Goal: Task Accomplishment & Management: Manage account settings

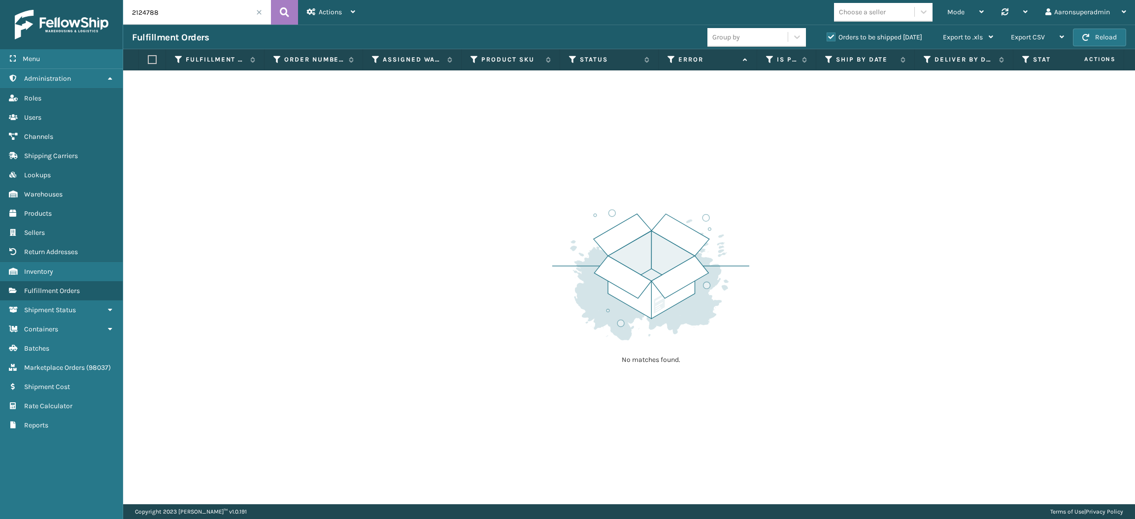
click at [160, 19] on input "2124788" at bounding box center [197, 12] width 148 height 25
paste input "6610"
type input "2126610"
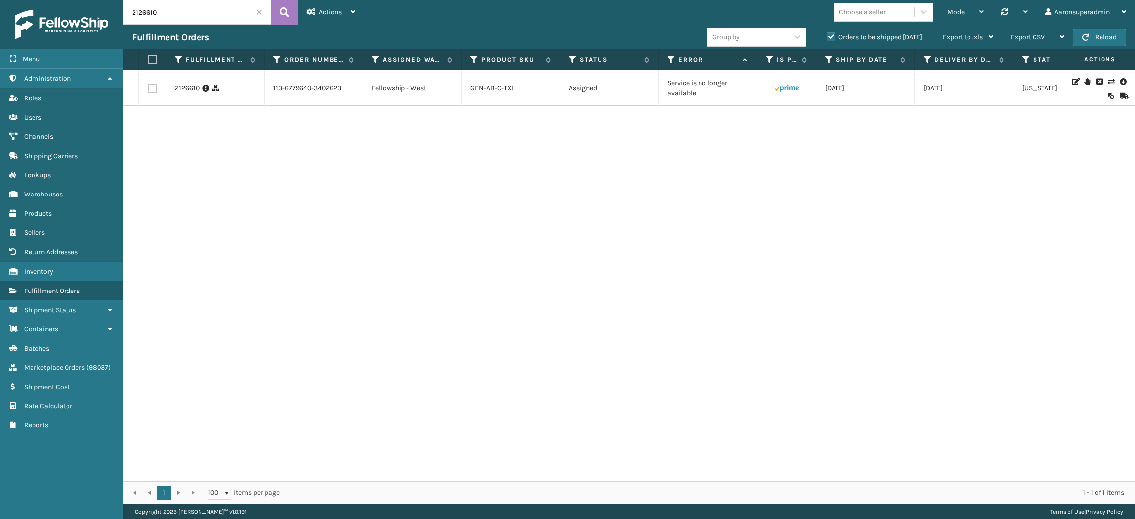
click at [1120, 85] on icon at bounding box center [1123, 82] width 6 height 10
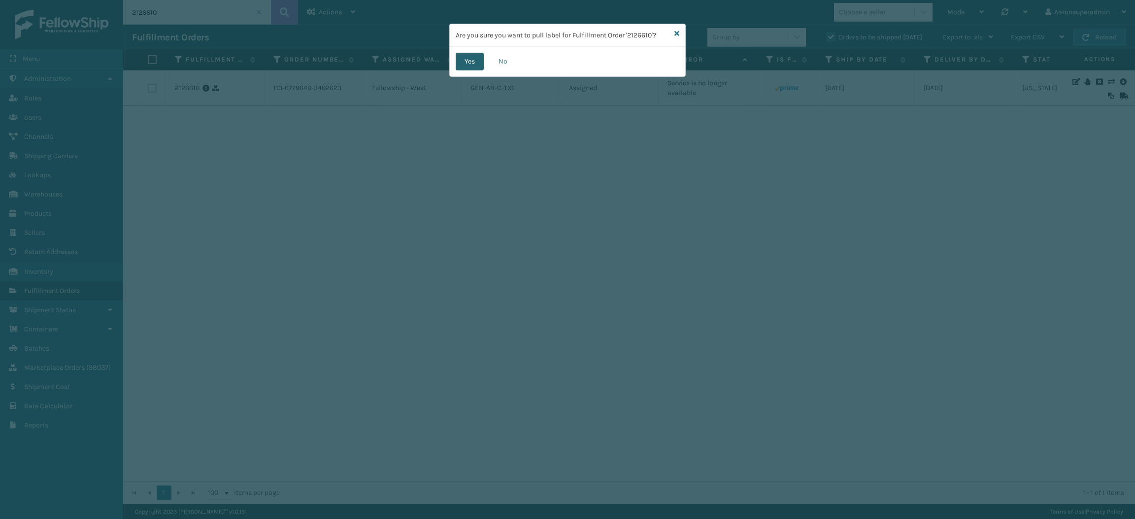
click at [469, 60] on button "Yes" at bounding box center [470, 62] width 28 height 18
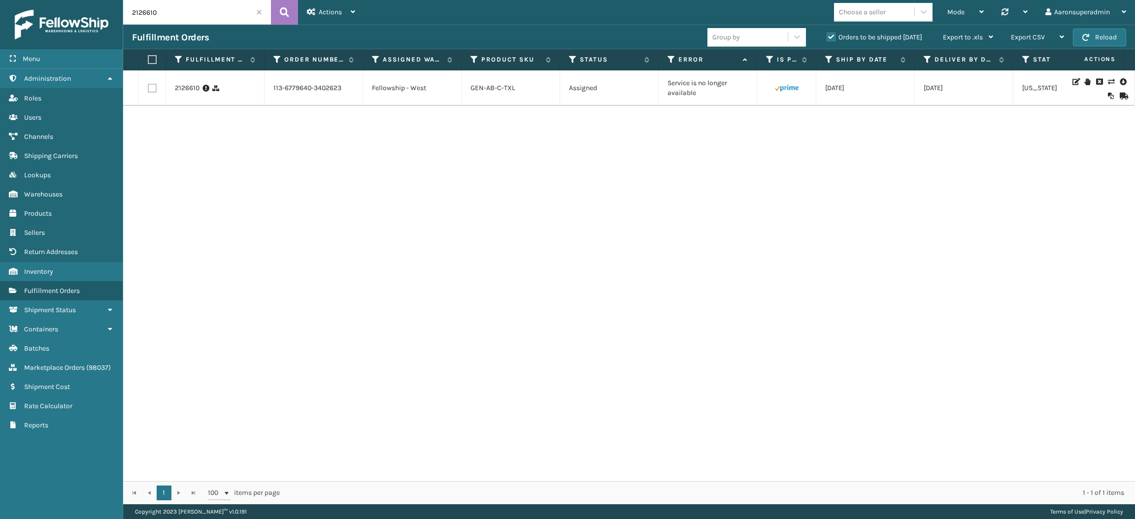
click at [1108, 85] on icon at bounding box center [1111, 81] width 6 height 7
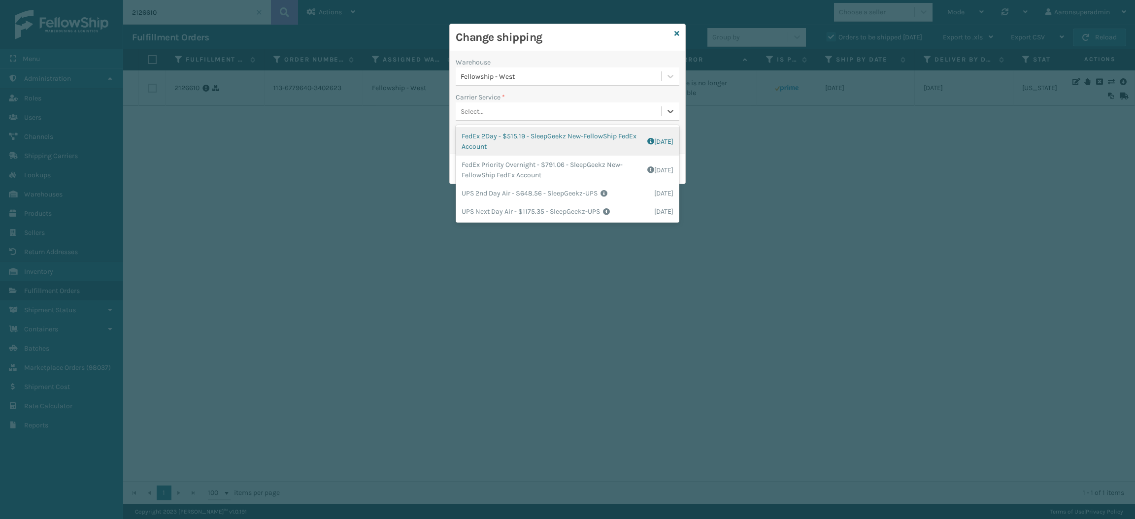
click at [507, 109] on div "Select..." at bounding box center [558, 111] width 205 height 16
click at [504, 100] on span "*" at bounding box center [503, 97] width 3 height 8
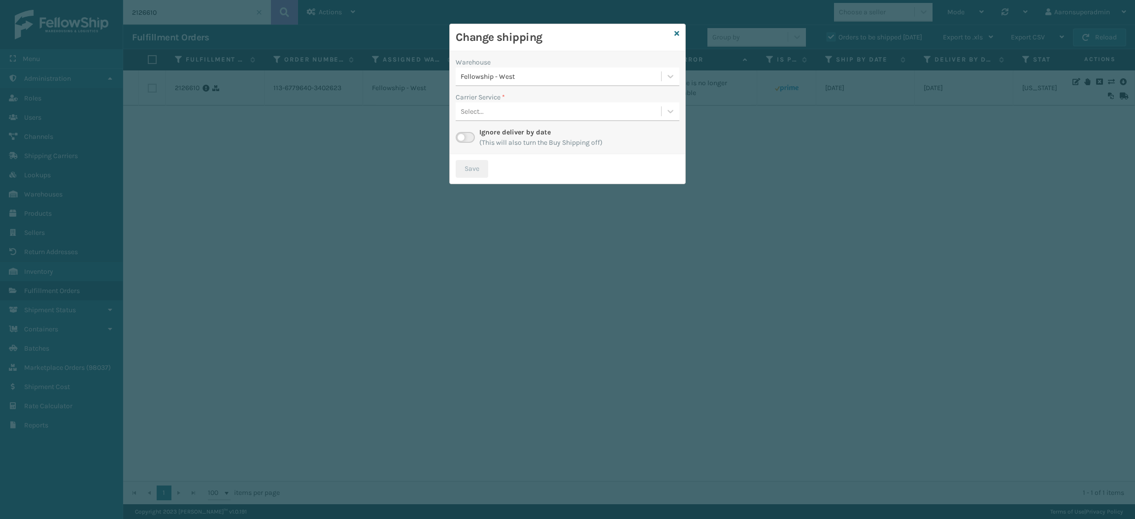
click at [466, 138] on label at bounding box center [465, 137] width 19 height 11
click at [462, 138] on input "checkbox" at bounding box center [459, 135] width 6 height 6
click at [521, 116] on div "Select..." at bounding box center [558, 111] width 205 height 16
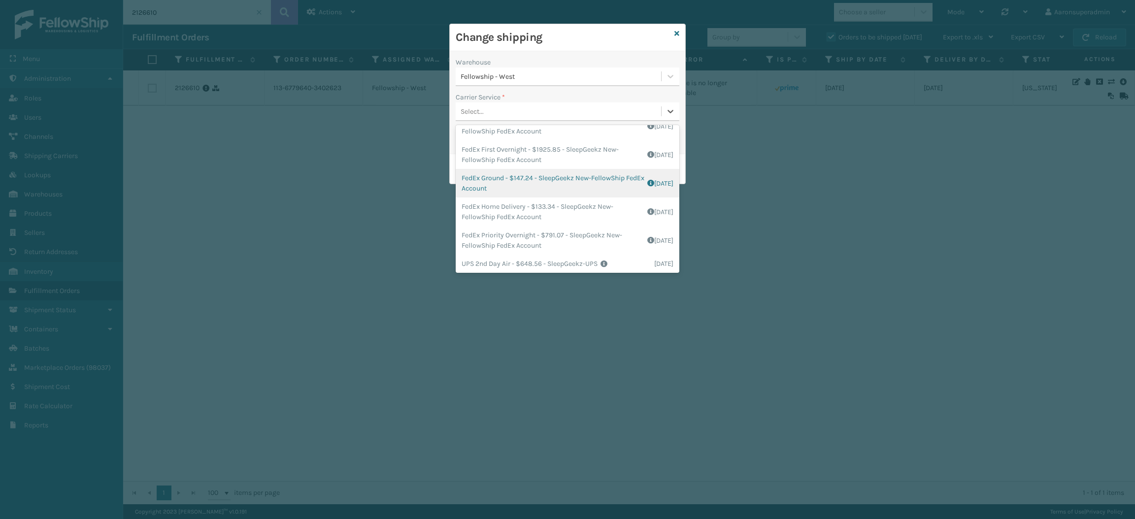
scroll to position [45, 0]
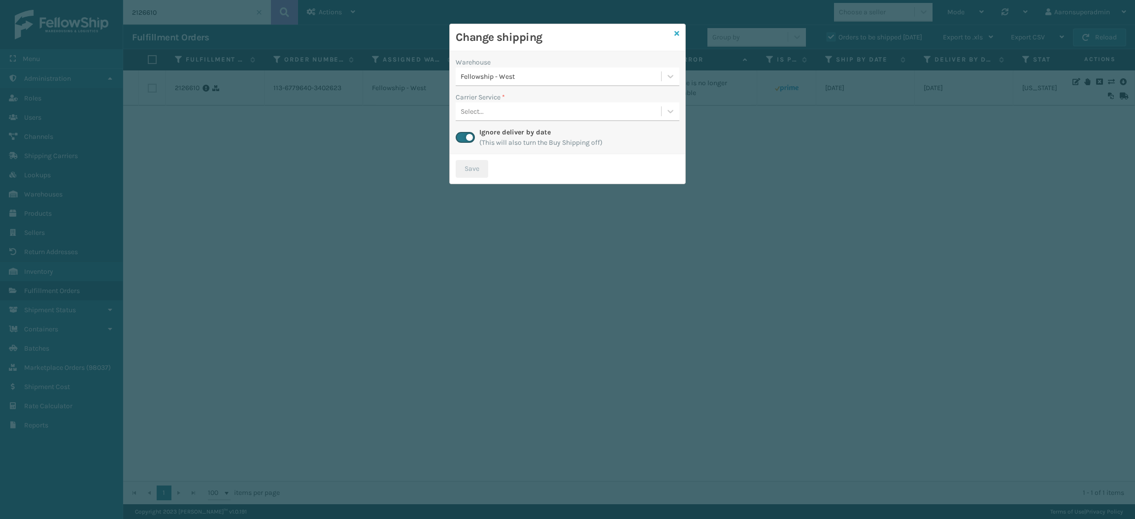
click at [677, 35] on icon at bounding box center [676, 33] width 5 height 7
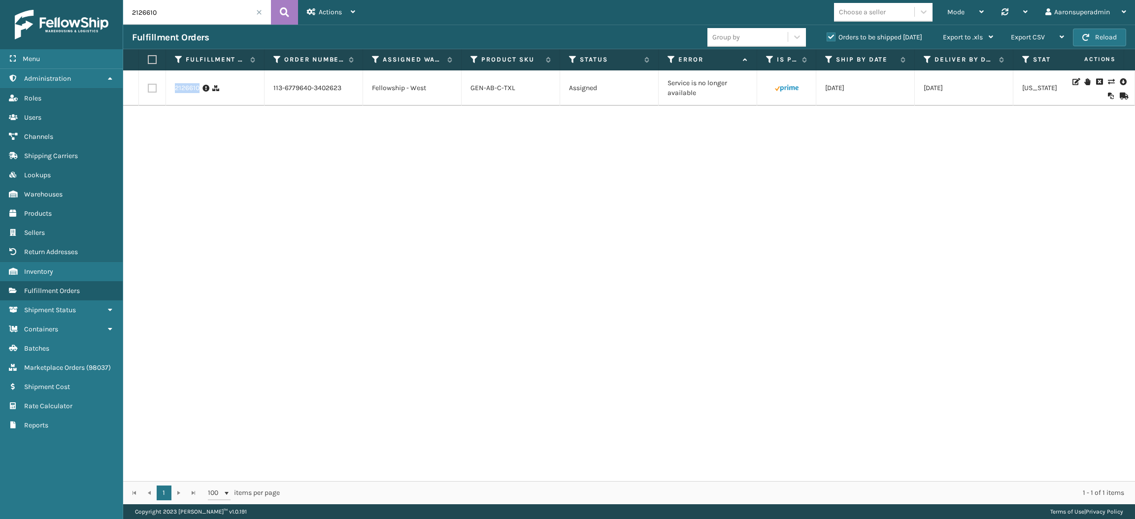
drag, startPoint x: 223, startPoint y: 98, endPoint x: 169, endPoint y: 97, distance: 53.7
click at [169, 97] on td "2126610" at bounding box center [215, 87] width 99 height 35
copy div "2126610"
drag, startPoint x: 522, startPoint y: 96, endPoint x: 464, endPoint y: 93, distance: 57.2
click at [464, 93] on td "GEN-AB-C-TXL" at bounding box center [511, 87] width 99 height 35
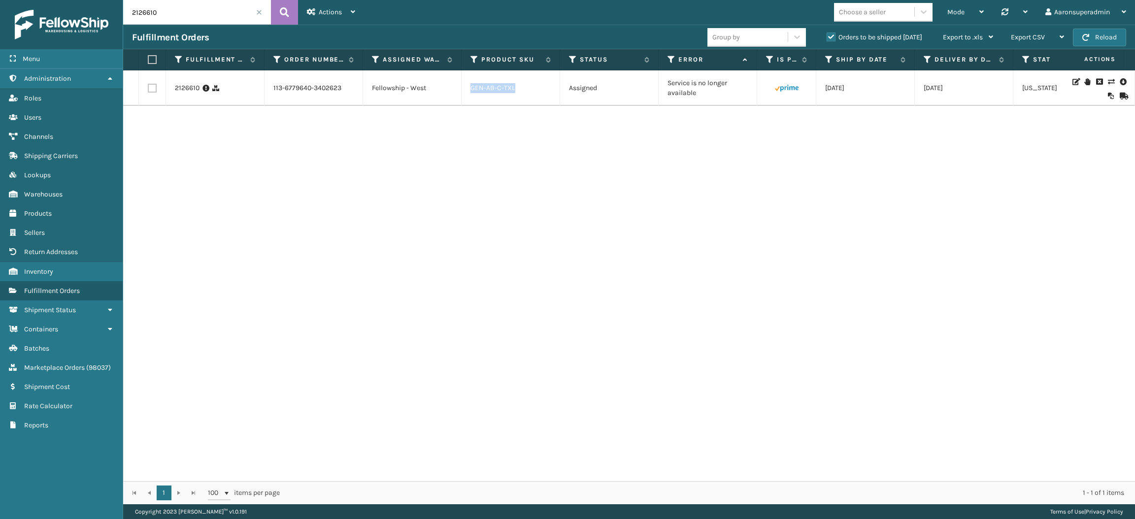
copy link "GEN-AB-C-TXL"
click at [187, 93] on link "2126610" at bounding box center [187, 88] width 25 height 10
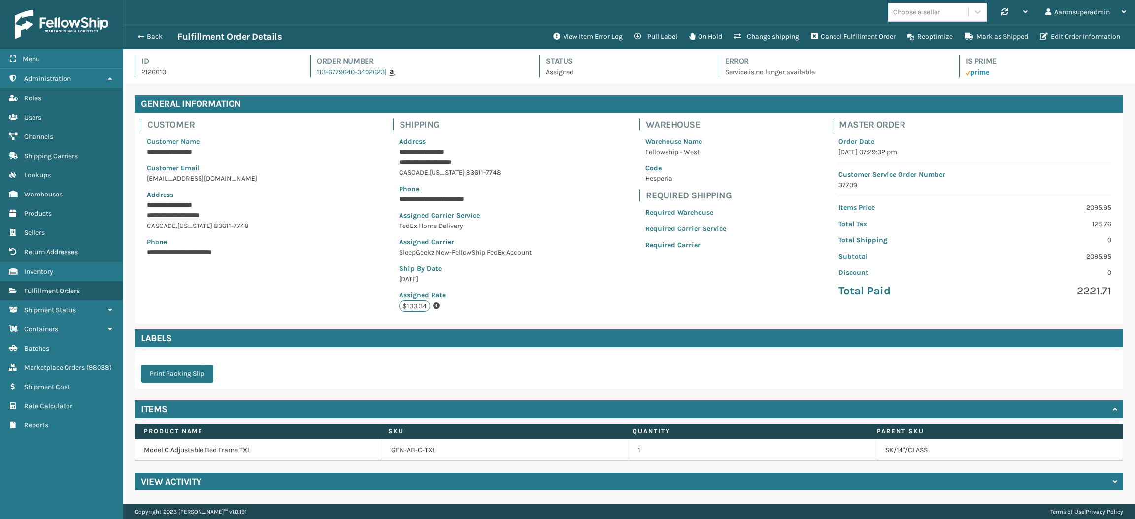
scroll to position [23, 1011]
click at [156, 35] on button "Back" at bounding box center [154, 37] width 45 height 9
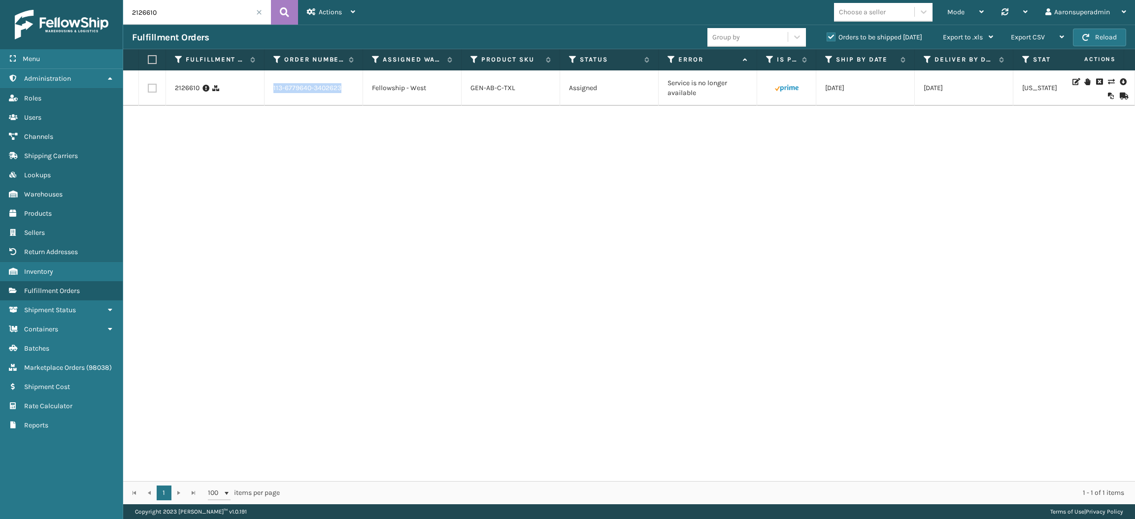
drag, startPoint x: 361, startPoint y: 94, endPoint x: 270, endPoint y: 99, distance: 90.8
click at [270, 99] on td "113-6779640-3402623" at bounding box center [314, 87] width 99 height 35
copy link "113-6779640-3402623"
click at [187, 16] on input "2126610" at bounding box center [197, 12] width 148 height 25
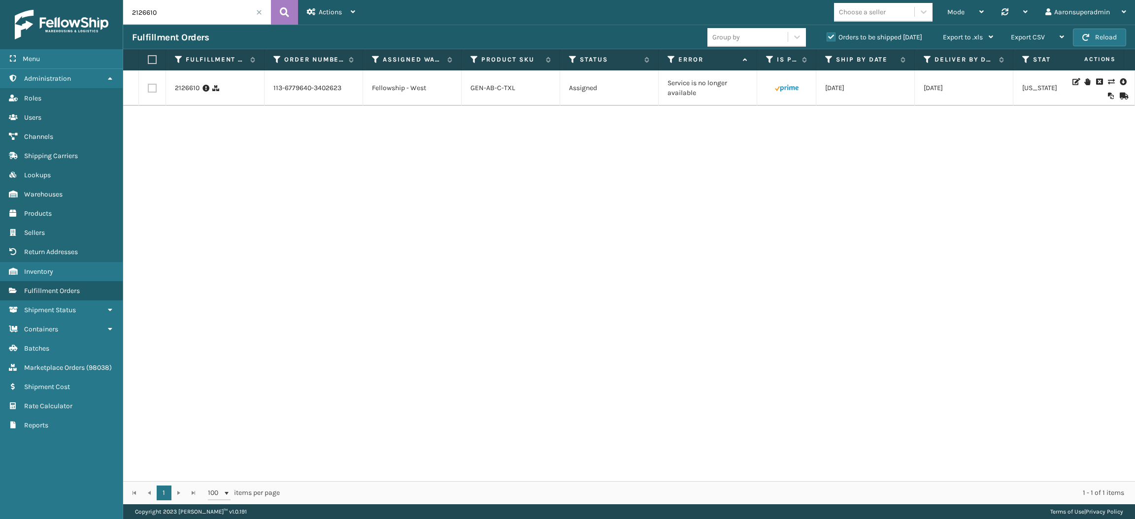
paste input "113-6779640-3402623"
type input "113-6779640-3402623"
click at [835, 40] on label "Orders to be shipped [DATE]" at bounding box center [875, 37] width 96 height 8
click at [827, 38] on input "Orders to be shipped [DATE]" at bounding box center [827, 35] width 0 height 6
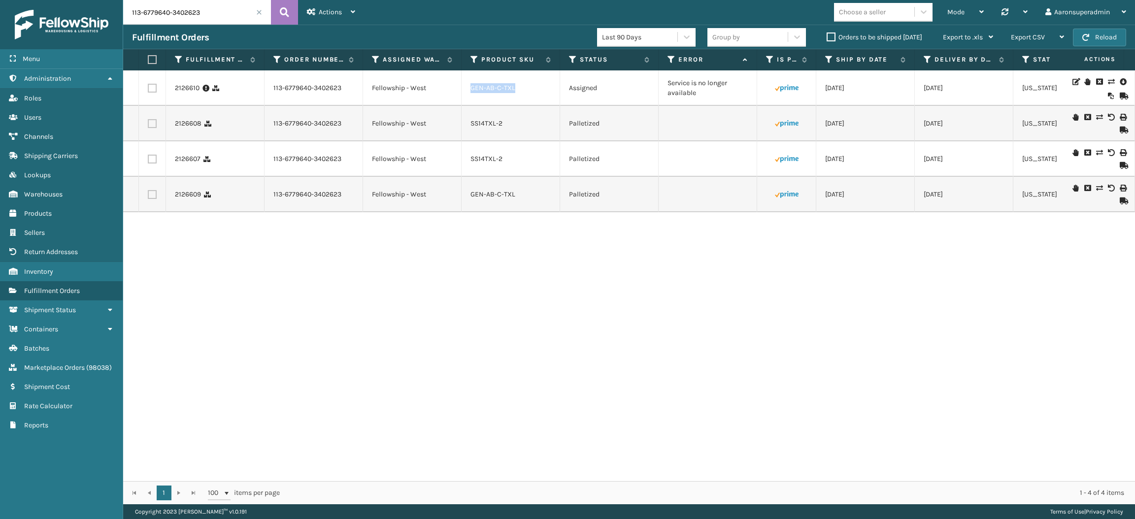
drag, startPoint x: 521, startPoint y: 94, endPoint x: 470, endPoint y: 96, distance: 50.8
click at [470, 93] on div "GEN-AB-C-TXL" at bounding box center [510, 88] width 80 height 10
copy link "GEN-AB-C-TXL"
click at [858, 37] on label "Orders to be shipped [DATE]" at bounding box center [875, 37] width 96 height 8
click at [827, 37] on input "Orders to be shipped [DATE]" at bounding box center [827, 35] width 0 height 6
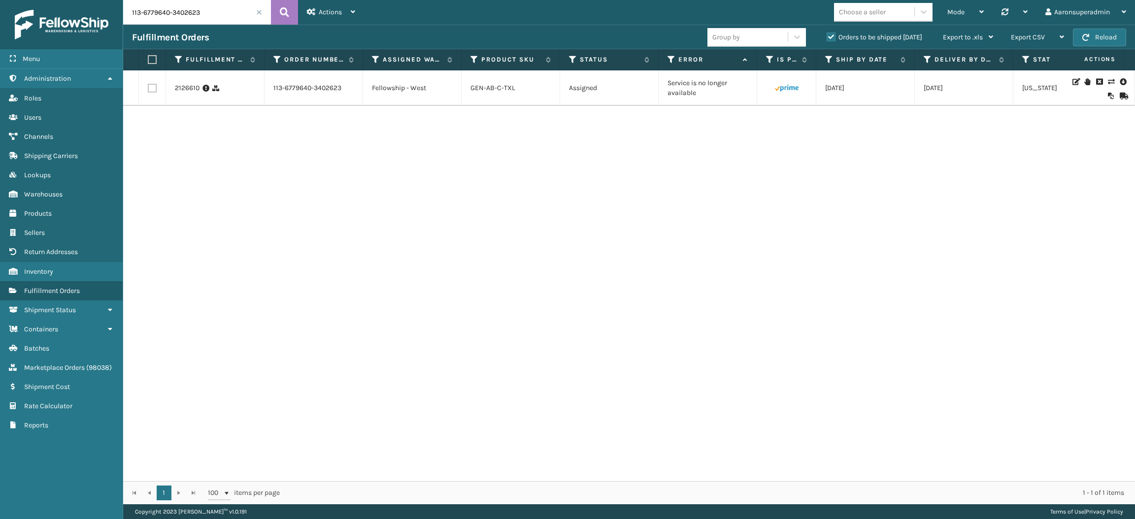
click at [262, 13] on span at bounding box center [259, 12] width 6 height 6
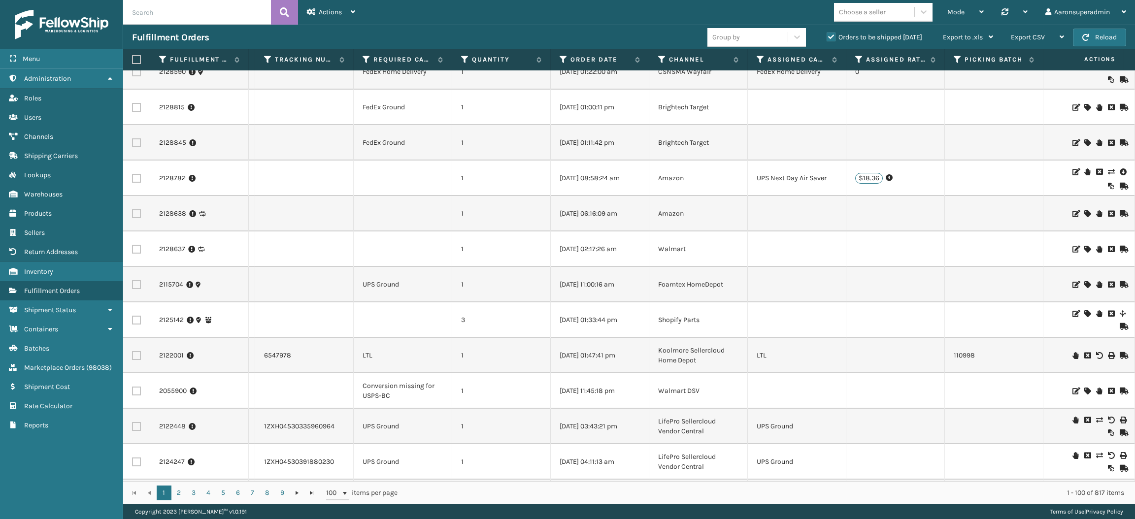
scroll to position [0, 953]
click at [1120, 172] on icon at bounding box center [1123, 172] width 6 height 10
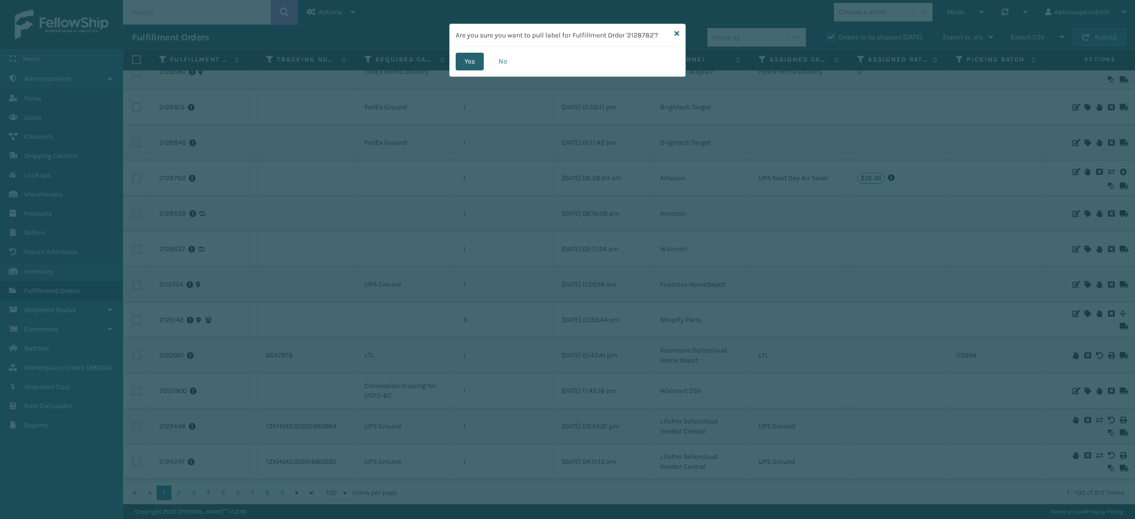
click at [467, 66] on button "Yes" at bounding box center [470, 62] width 28 height 18
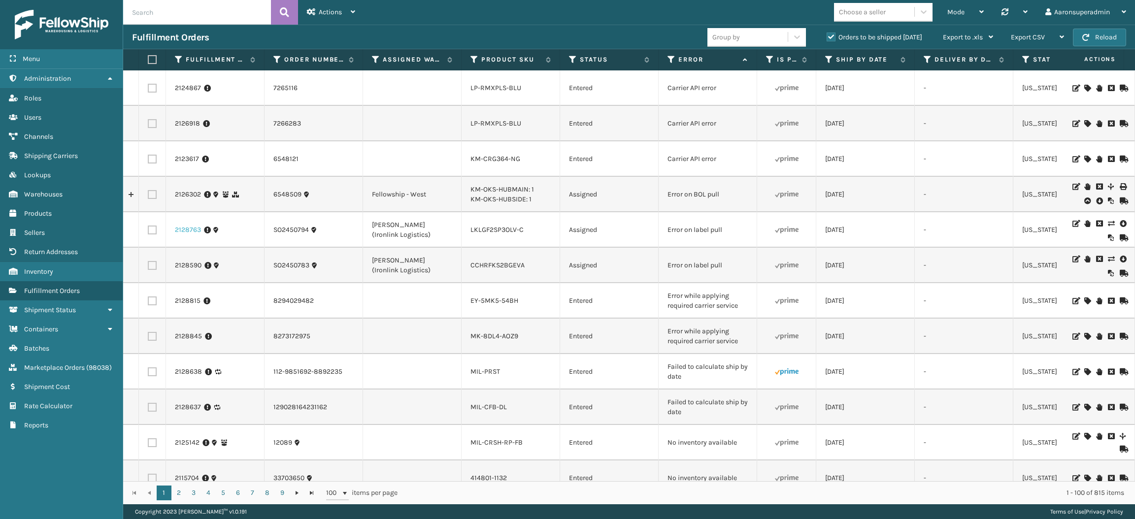
click at [189, 228] on link "2128763" at bounding box center [188, 230] width 26 height 10
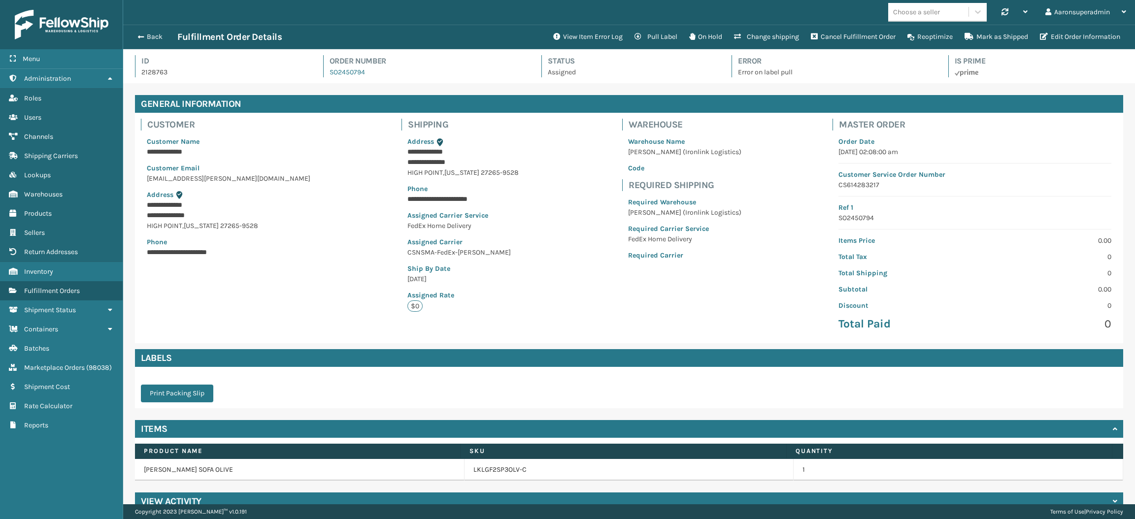
scroll to position [23, 1011]
click at [564, 41] on button "View Item Error Log" at bounding box center [587, 37] width 81 height 20
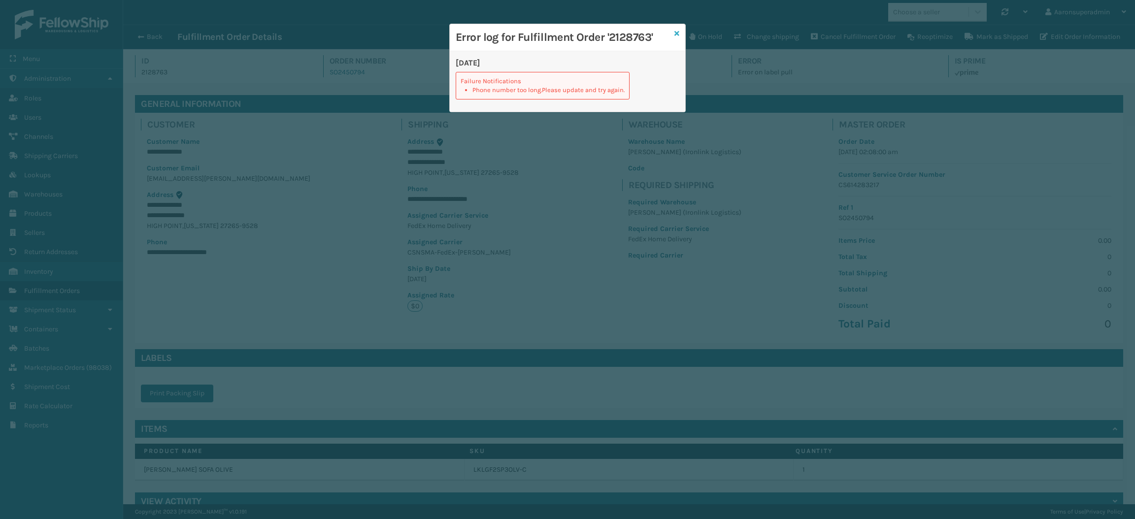
click at [675, 31] on icon at bounding box center [676, 33] width 5 height 7
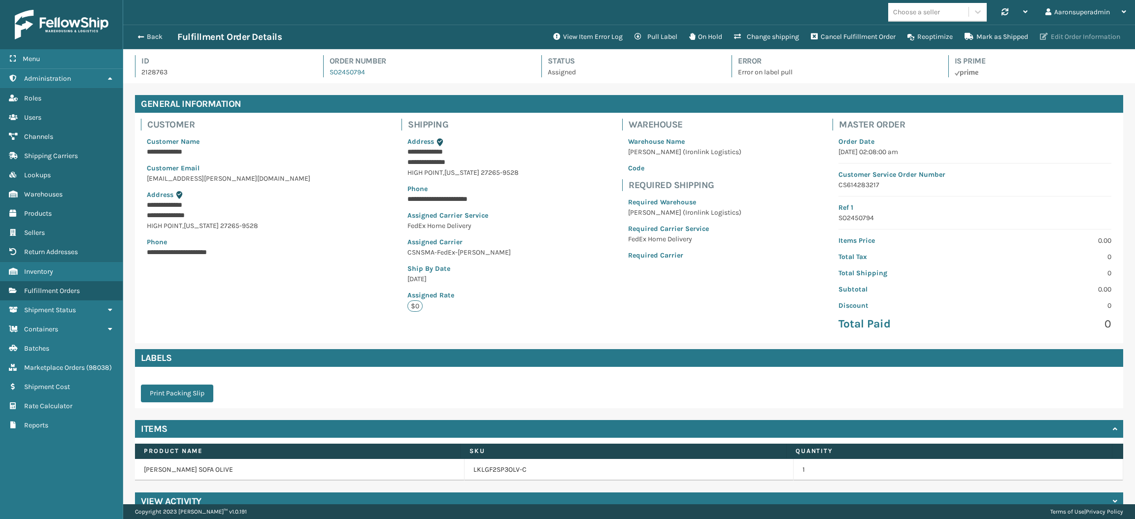
click at [1069, 31] on button "Edit Order Information" at bounding box center [1080, 37] width 92 height 20
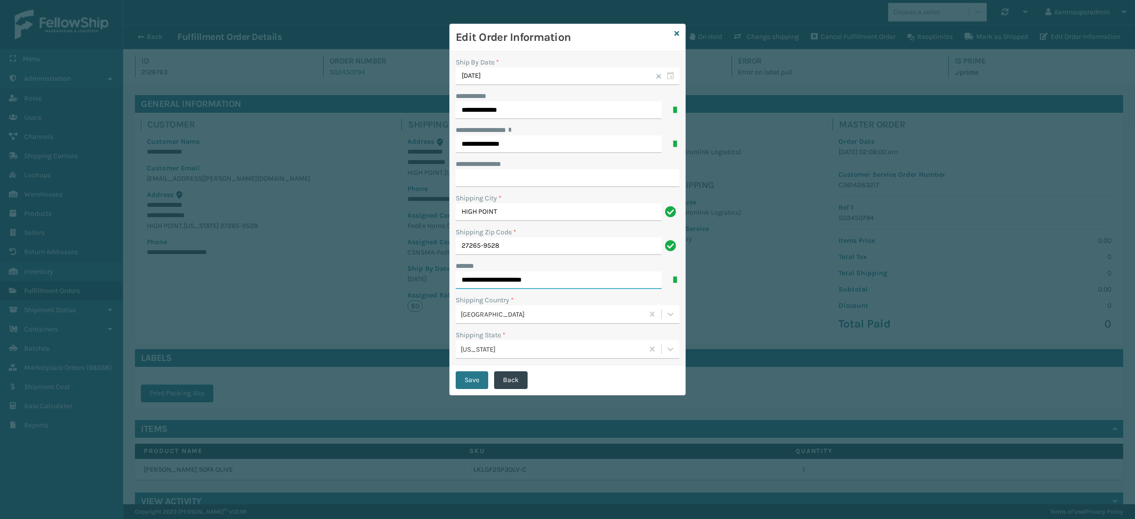
drag, startPoint x: 508, startPoint y: 282, endPoint x: 331, endPoint y: 306, distance: 179.0
click at [331, 306] on div "**********" at bounding box center [567, 259] width 1135 height 519
type input "**********"
click button "Save" at bounding box center [472, 380] width 33 height 18
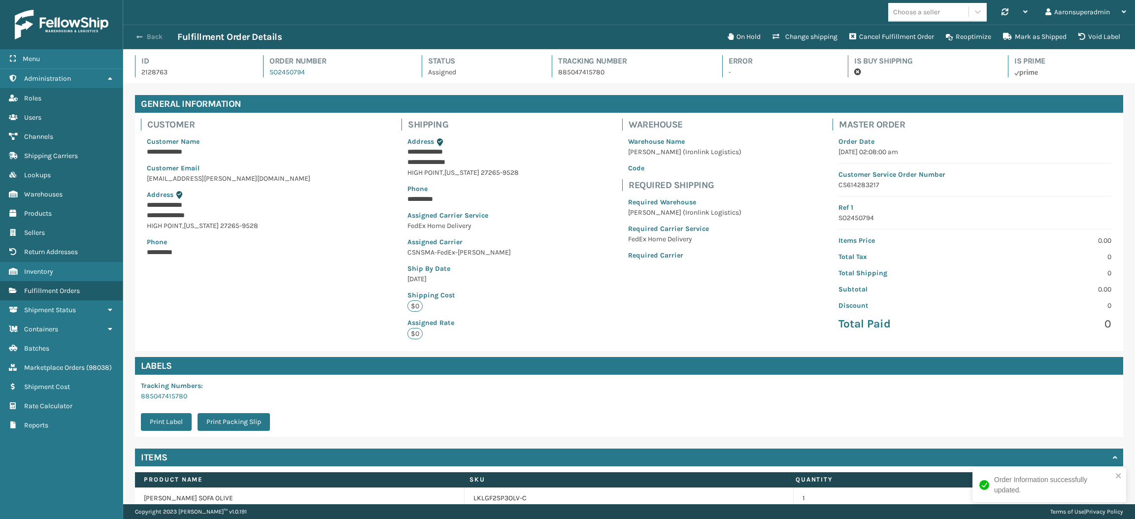
click at [144, 35] on button "Back" at bounding box center [154, 37] width 45 height 9
click at [152, 40] on button "Back" at bounding box center [154, 37] width 45 height 9
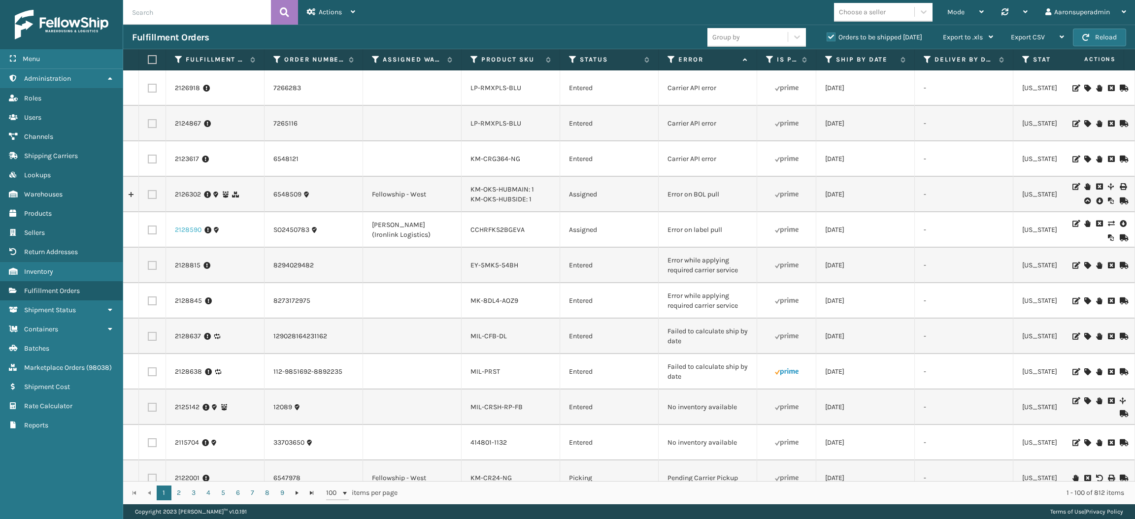
click at [182, 230] on link "2128590" at bounding box center [188, 230] width 27 height 10
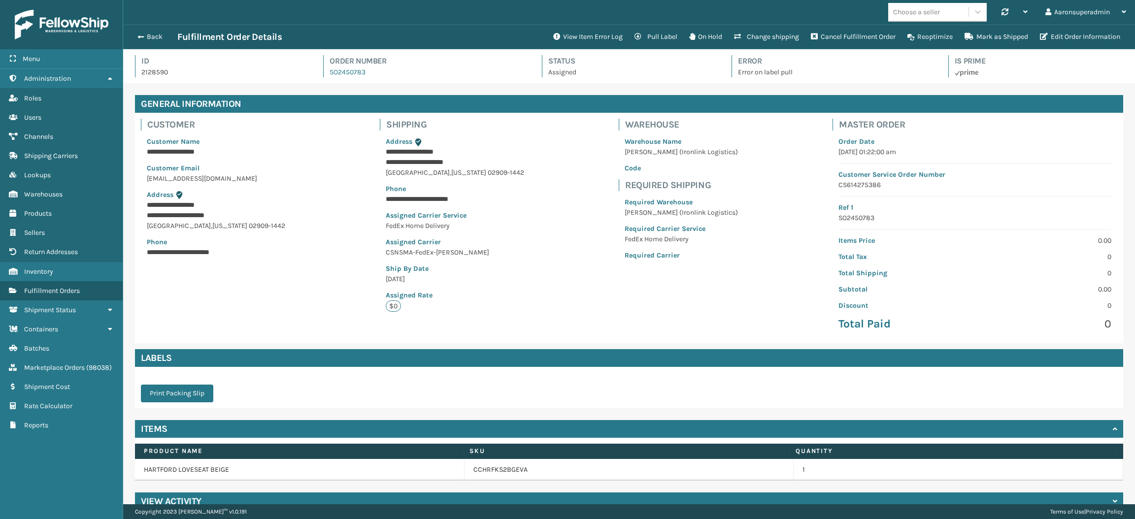
scroll to position [23, 1011]
click at [1065, 37] on button "Edit Order Information" at bounding box center [1080, 37] width 92 height 20
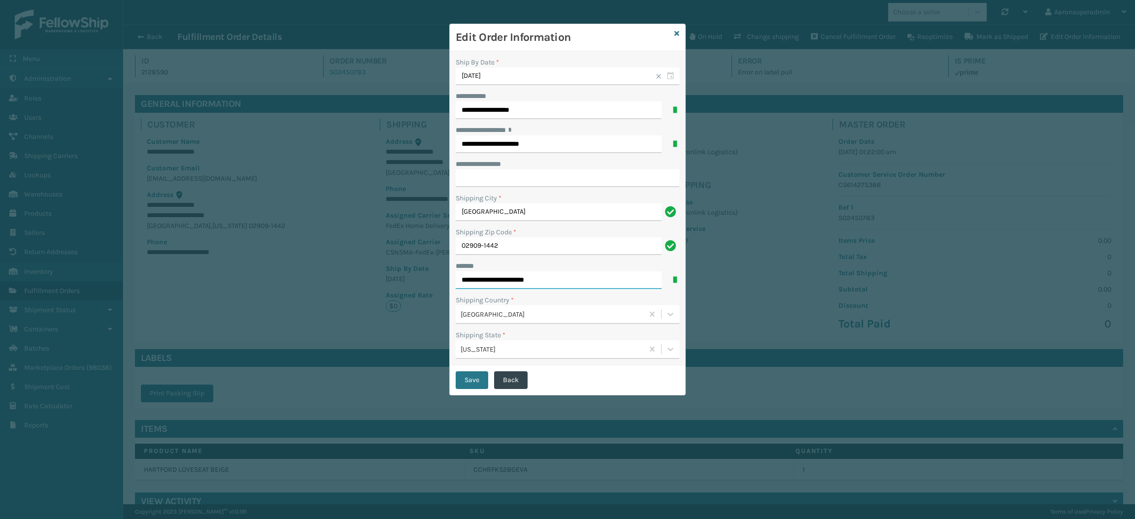
drag, startPoint x: 506, startPoint y: 283, endPoint x: 423, endPoint y: 280, distance: 83.3
click at [423, 280] on div "**********" at bounding box center [567, 259] width 1135 height 519
type input "**********"
click button "Save" at bounding box center [472, 380] width 33 height 18
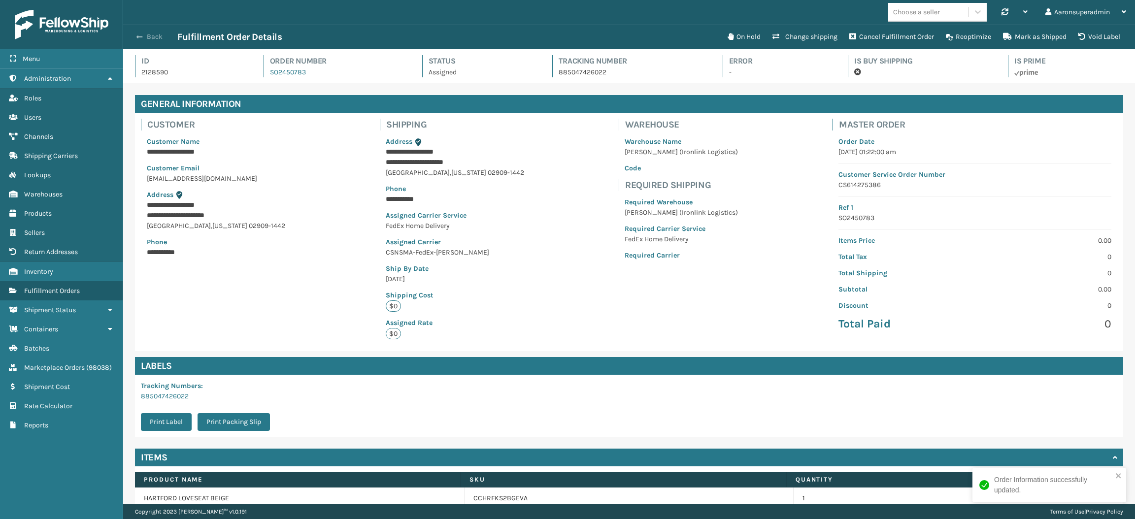
click at [137, 33] on span "button" at bounding box center [139, 36] width 6 height 7
